Goal: Entertainment & Leisure: Consume media (video, audio)

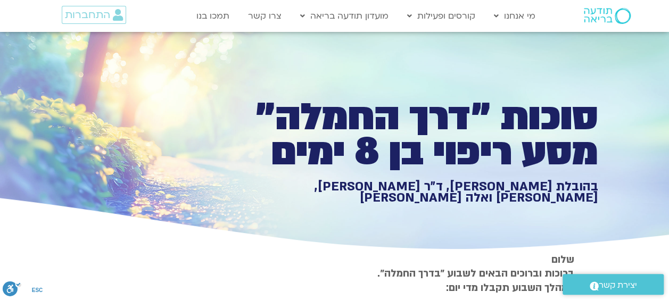
click at [272, 230] on div "סוכות ״דרך החמלה״ מסע ריפוי בן 8 ימים בהובלת [PERSON_NAME], ד״ר [PERSON_NAME], …" at bounding box center [334, 142] width 527 height 221
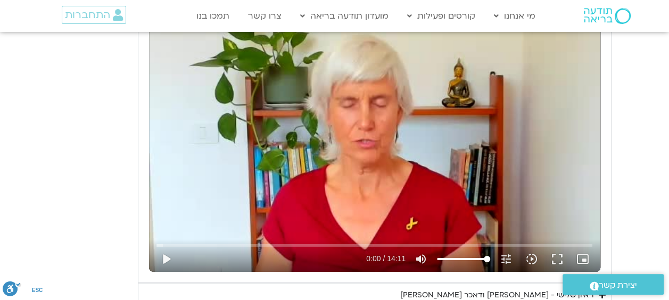
scroll to position [1496, 0]
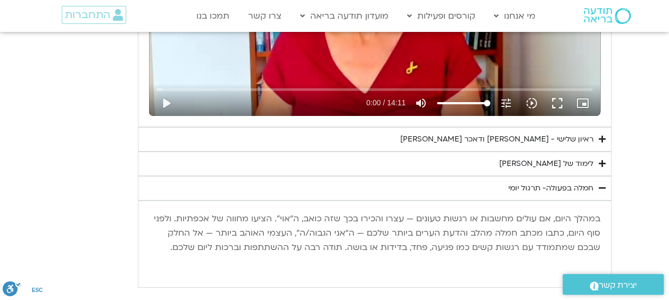
scroll to position [1666, 0]
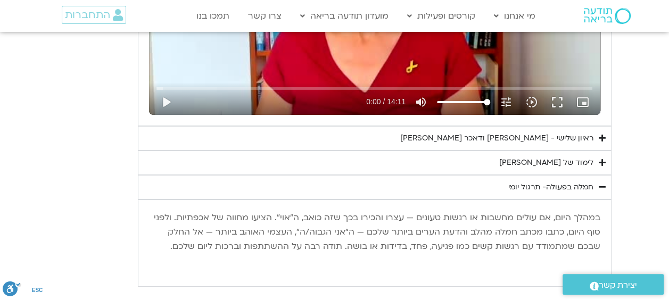
click at [573, 181] on div "חמלה בפעולה- תרגול יומי" at bounding box center [550, 187] width 85 height 13
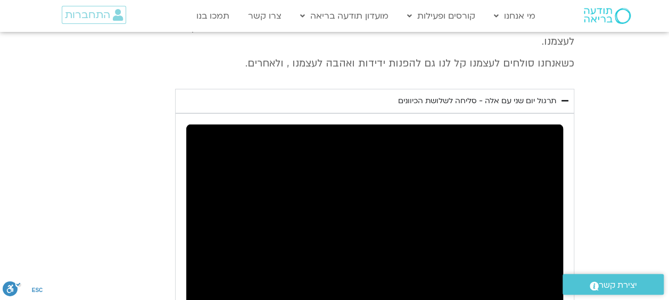
scroll to position [1950, 0]
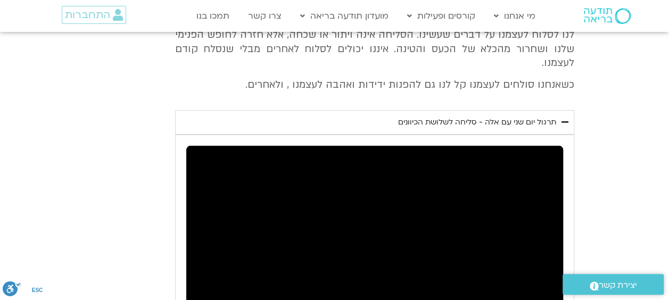
type input "3.111248"
type input "58.4398674242424"
type input "3.364176"
type input "58.4398674242424"
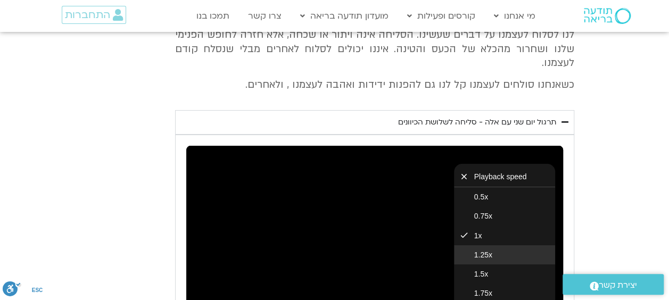
click at [487, 251] on span "1.25x" at bounding box center [483, 255] width 18 height 9
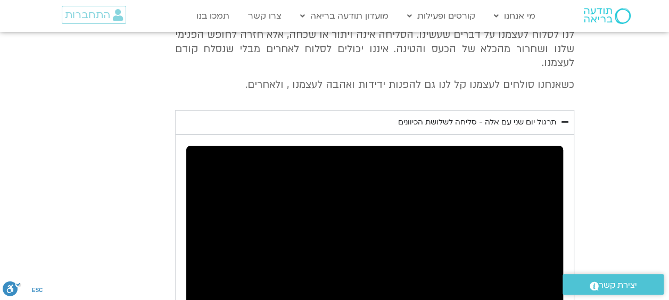
click at [579, 155] on section "יום שני - סליחה וטוב לב "סליחה אינה שכחה או התעלמות מהתנהגות פוגעת. במקום זאת, …" at bounding box center [334, 187] width 669 height 510
type input "1071.88"
